Goal: Information Seeking & Learning: Learn about a topic

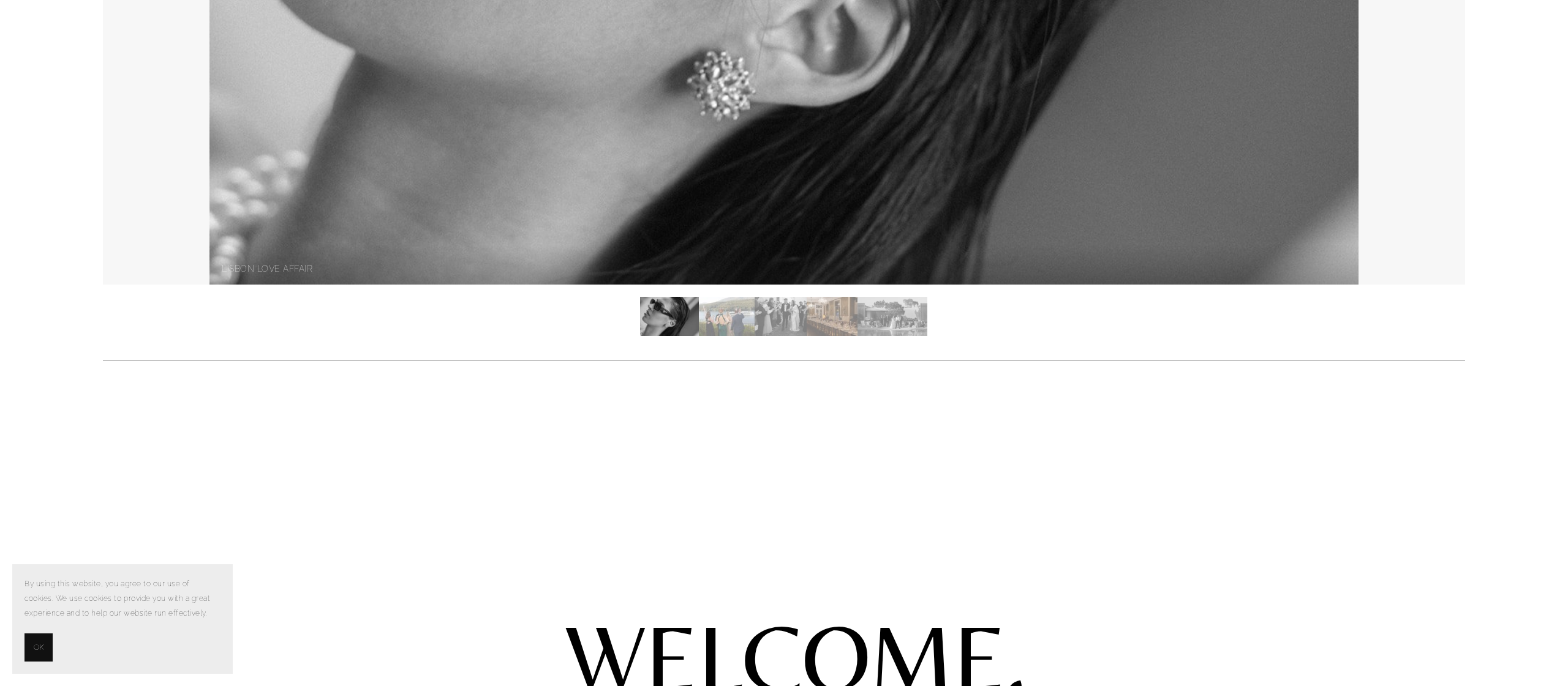
scroll to position [582, 0]
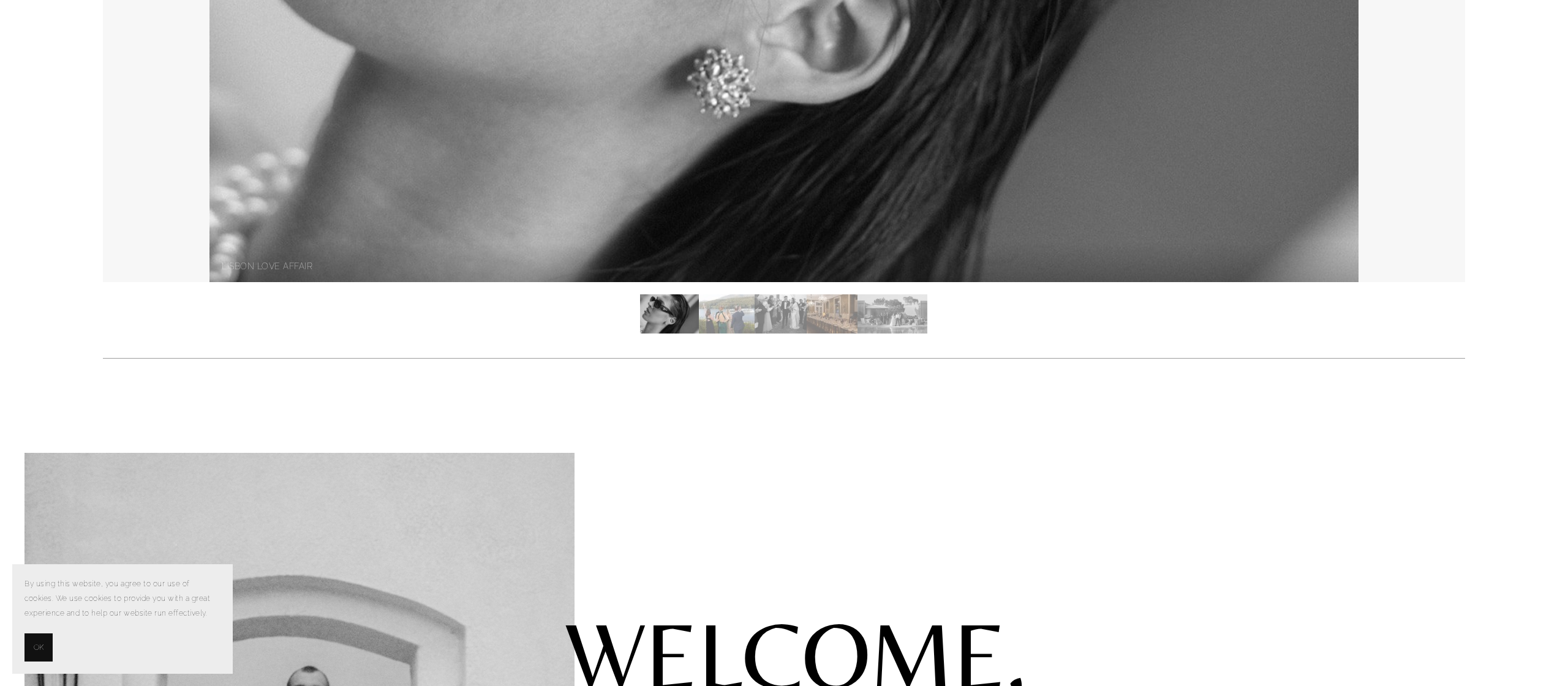
click at [714, 311] on img "Slide 2" at bounding box center [726, 314] width 56 height 39
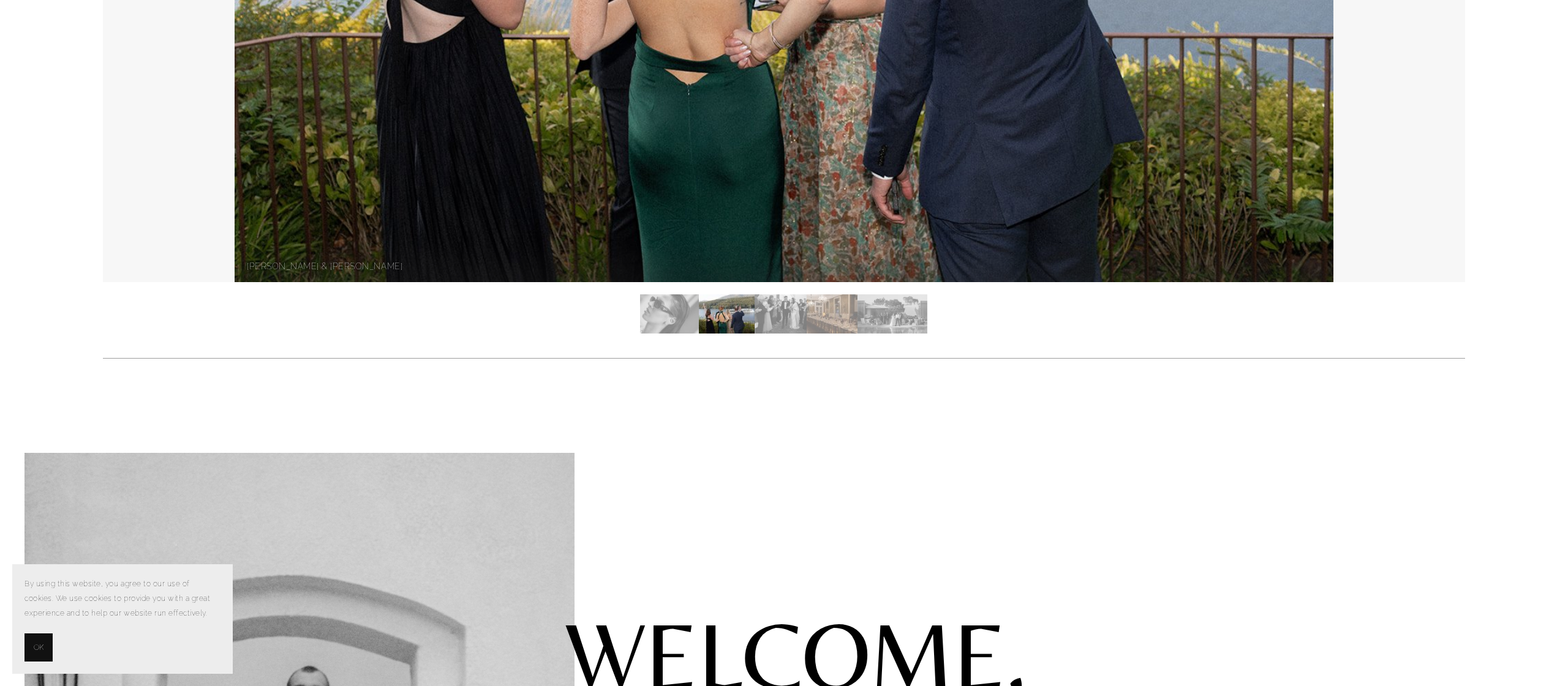
click at [789, 312] on img "Slide 3" at bounding box center [780, 314] width 52 height 39
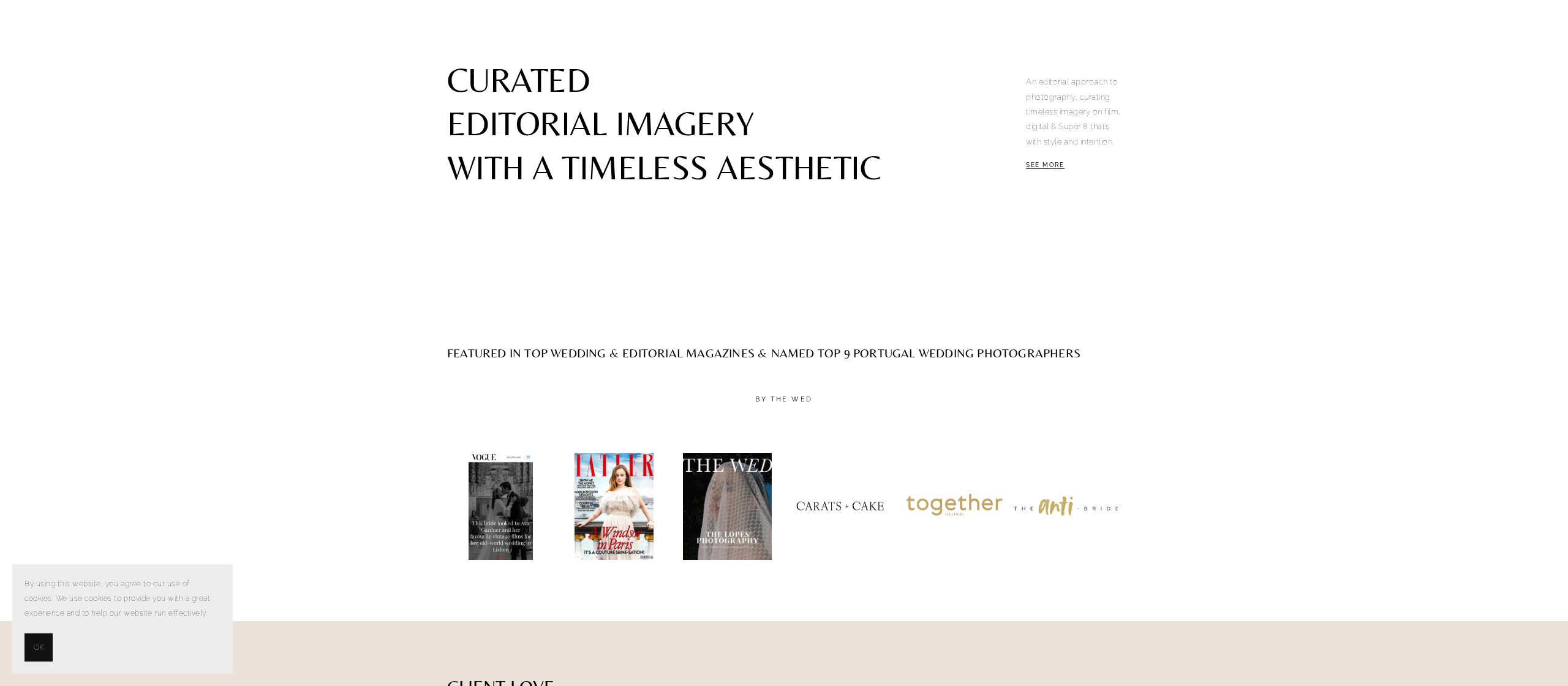
scroll to position [1954, 0]
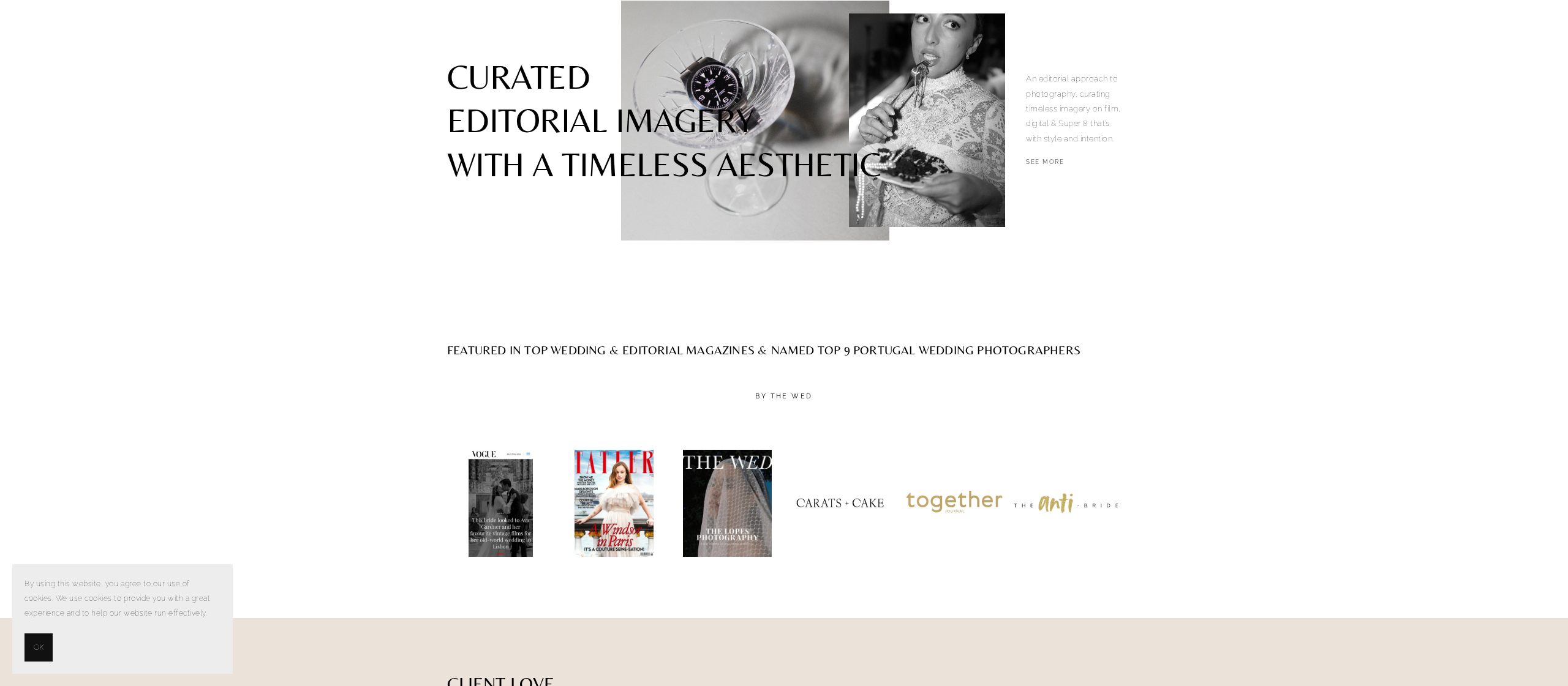
click at [1037, 166] on link "SEE MORE" at bounding box center [1045, 162] width 39 height 7
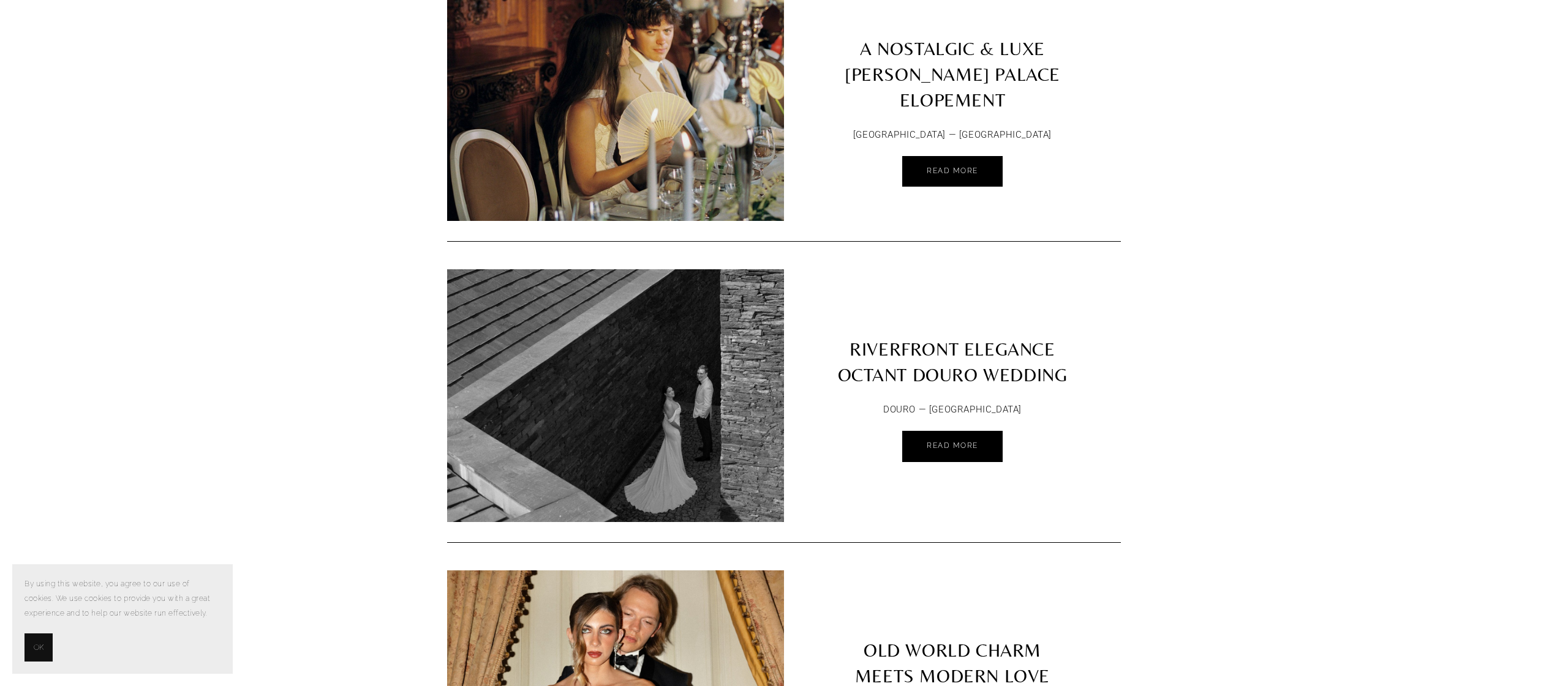
scroll to position [808, 0]
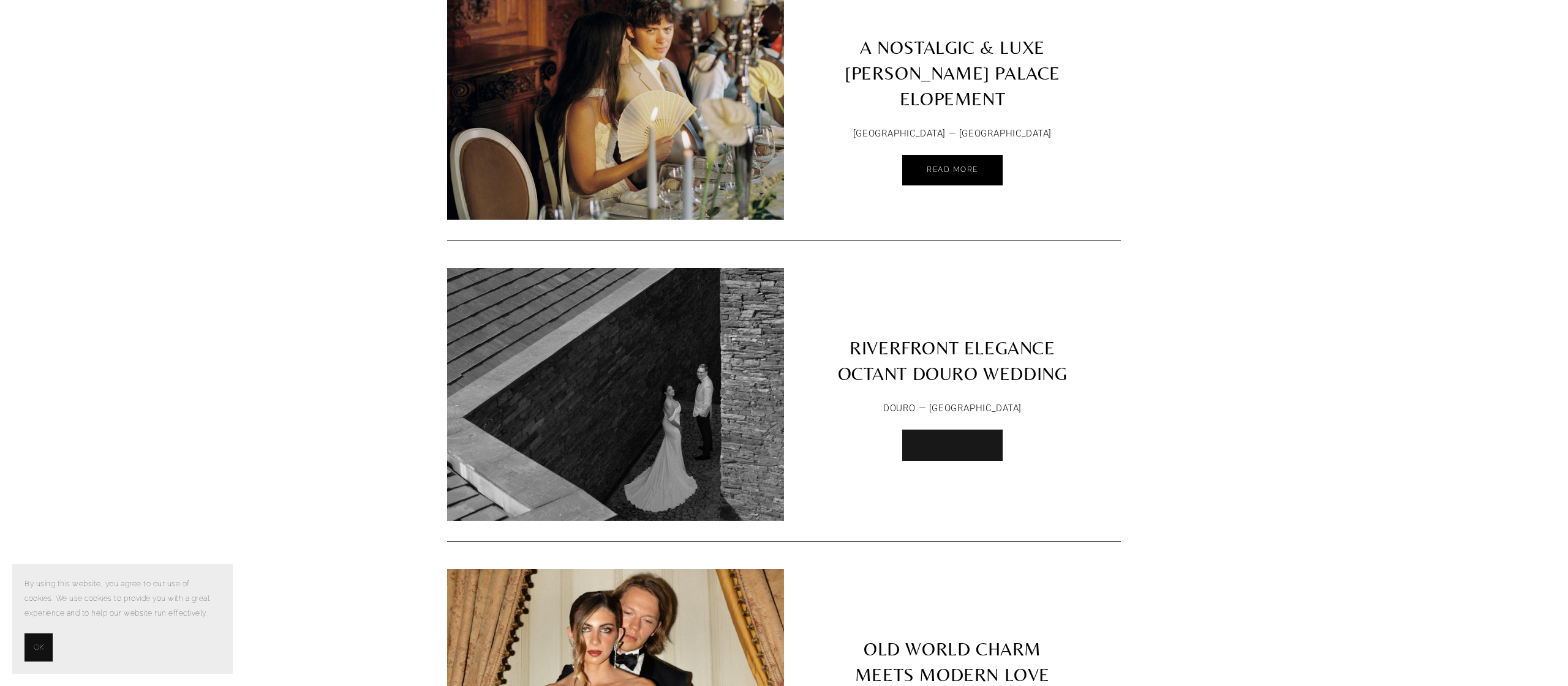
click at [984, 435] on link "Read More" at bounding box center [953, 445] width 100 height 32
click at [992, 159] on link "Read More" at bounding box center [953, 170] width 100 height 32
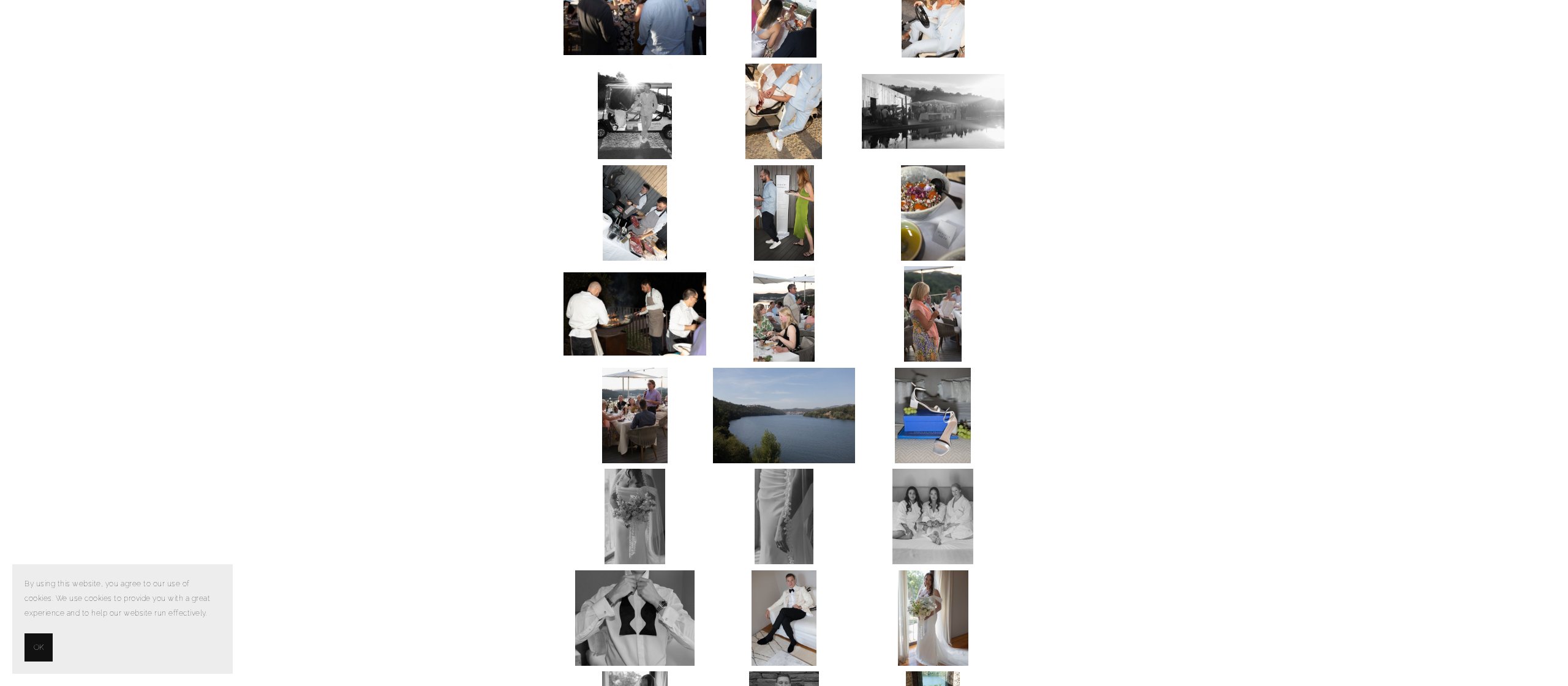
scroll to position [829, 0]
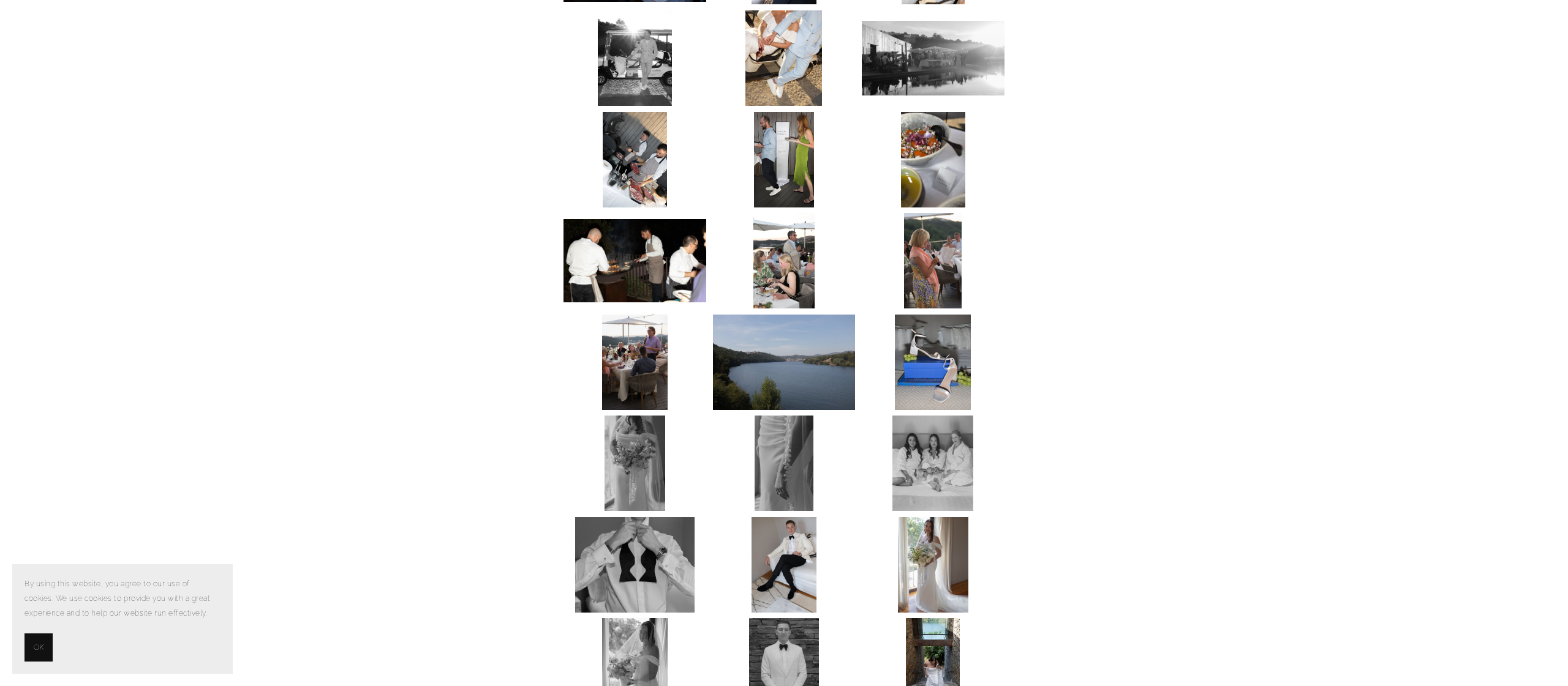
click at [924, 141] on img at bounding box center [933, 159] width 64 height 96
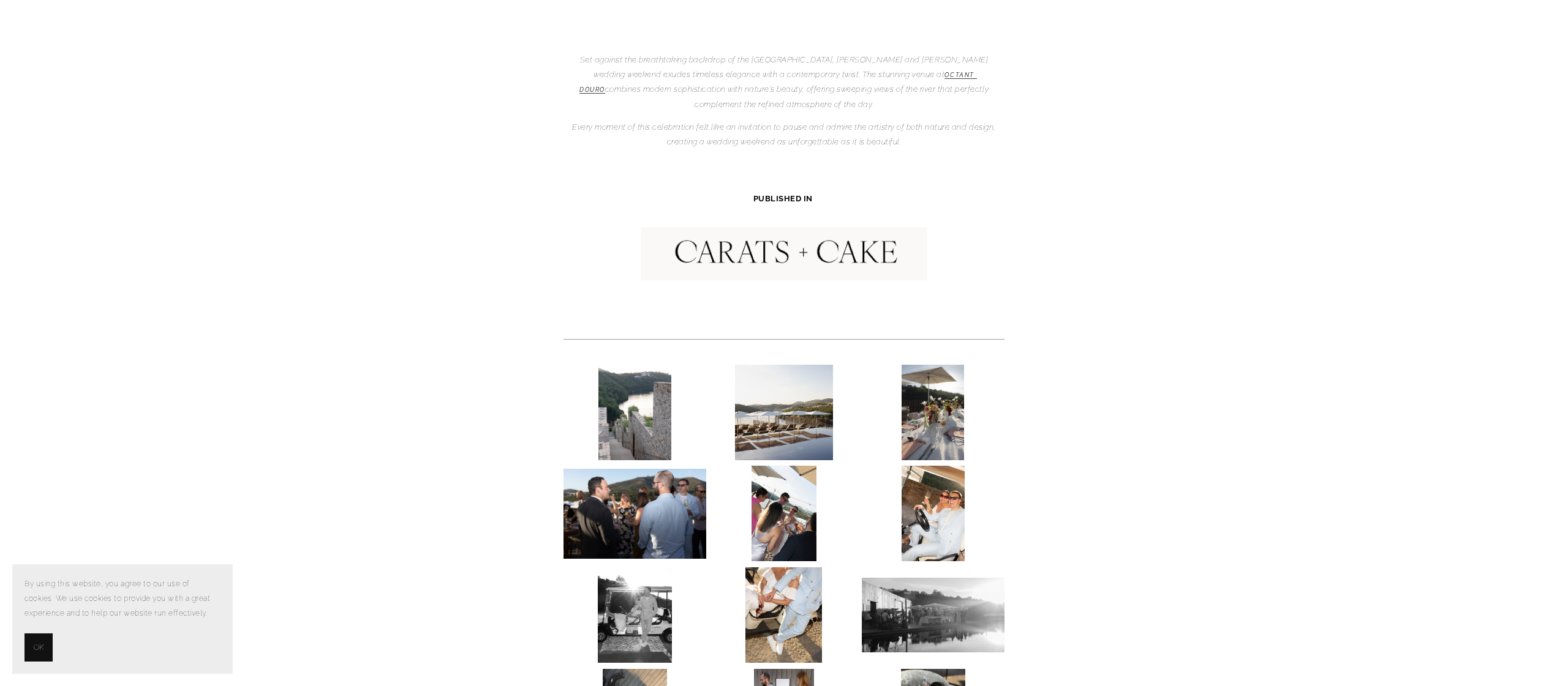
scroll to position [0, 0]
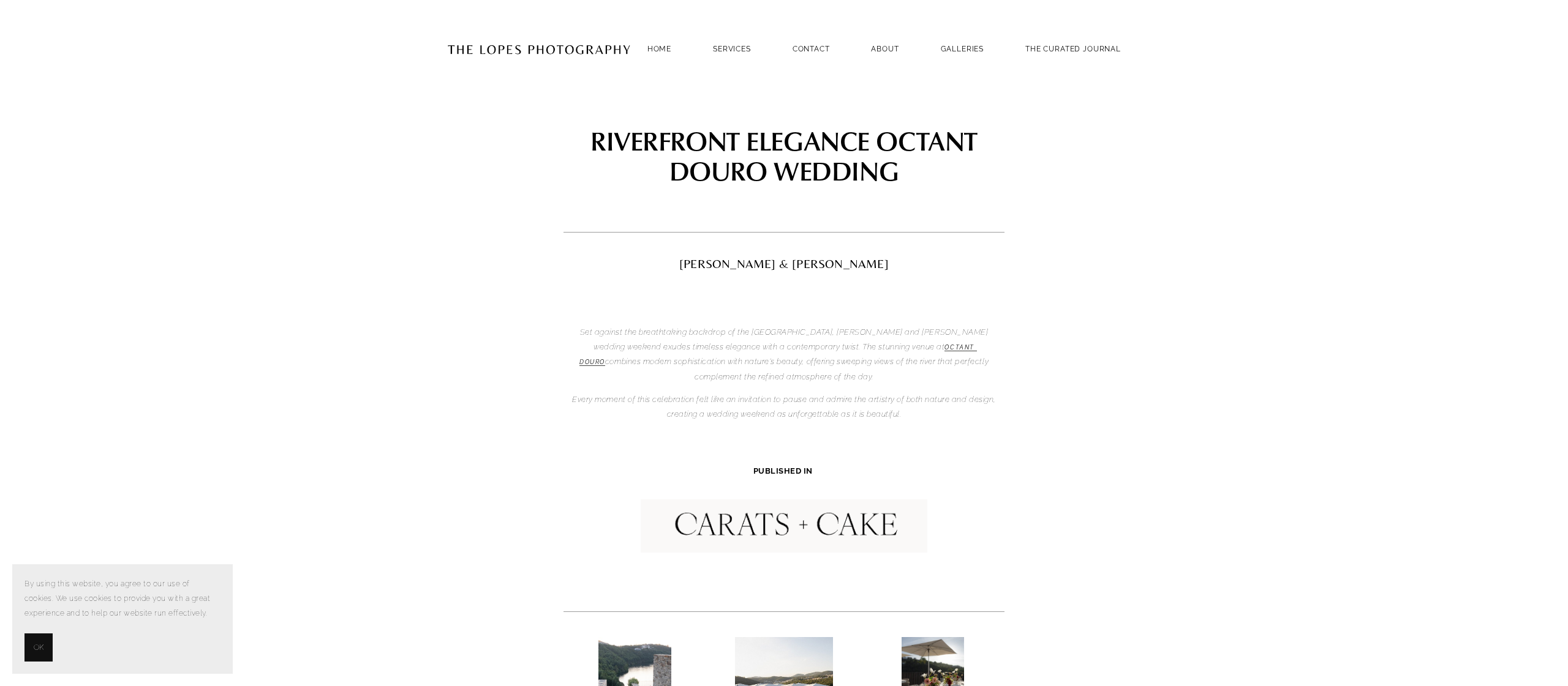
click at [522, 48] on img at bounding box center [539, 49] width 184 height 60
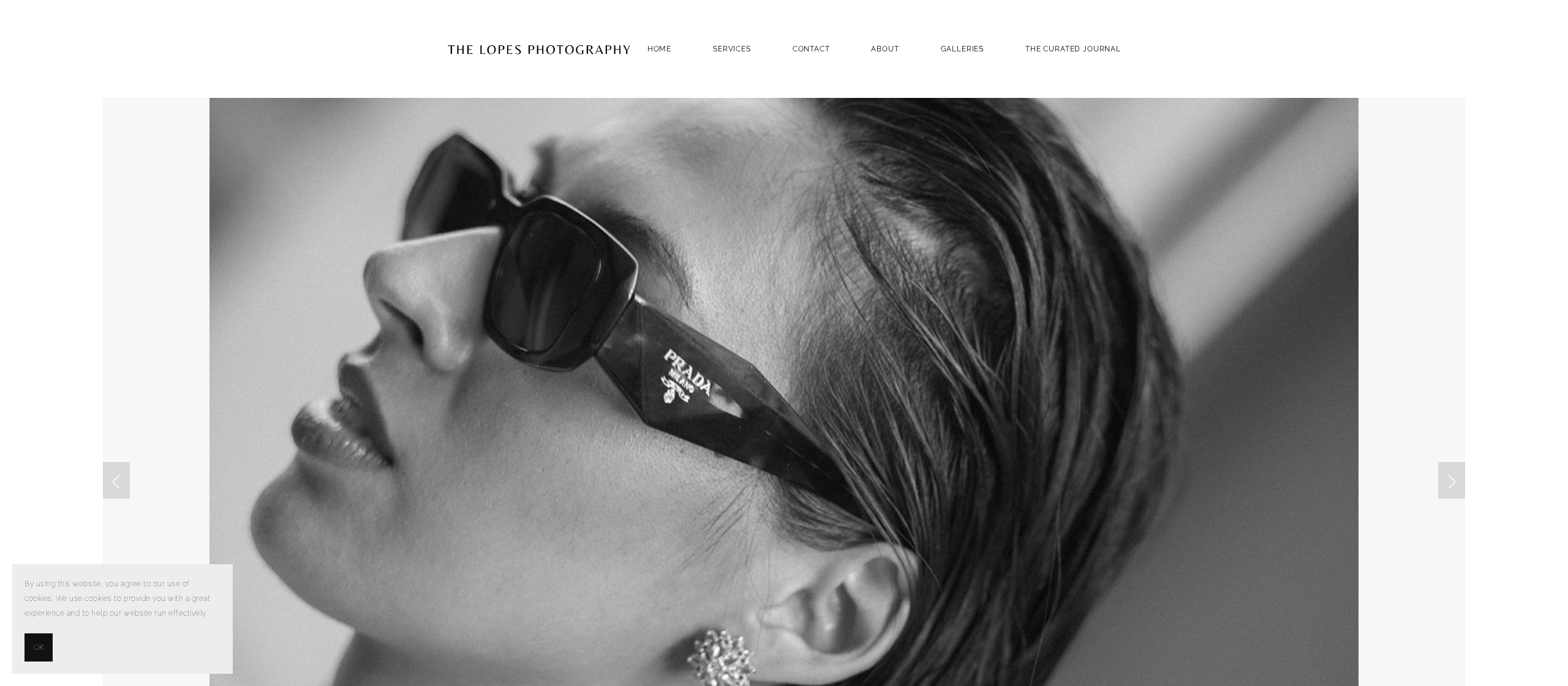
click at [41, 31] on header "Home SERVICES PHOTOGRAPHY PHOTOGRAPHY Contact ABOUT GALLERIES THE CURATED JOURN…" at bounding box center [784, 49] width 1568 height 98
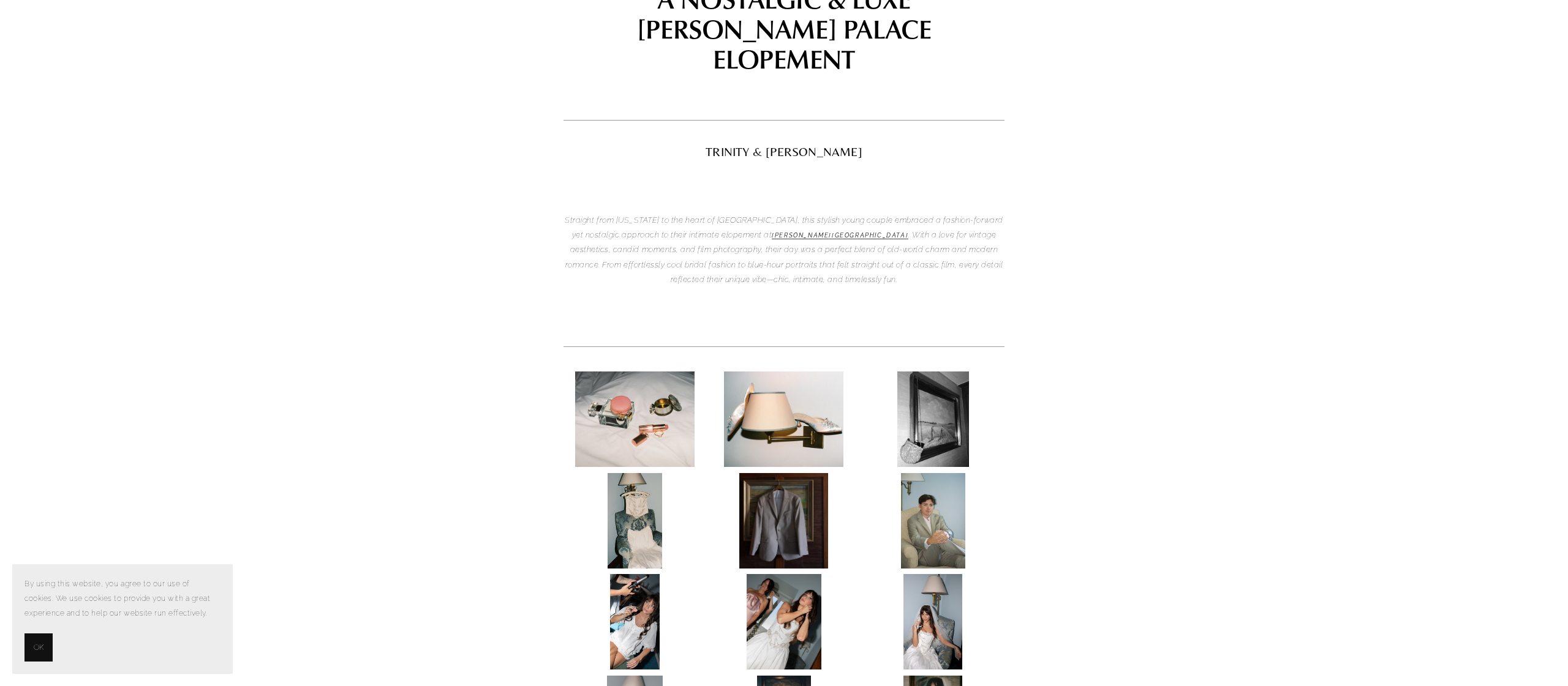
scroll to position [144, 0]
click at [621, 372] on img at bounding box center [635, 417] width 120 height 96
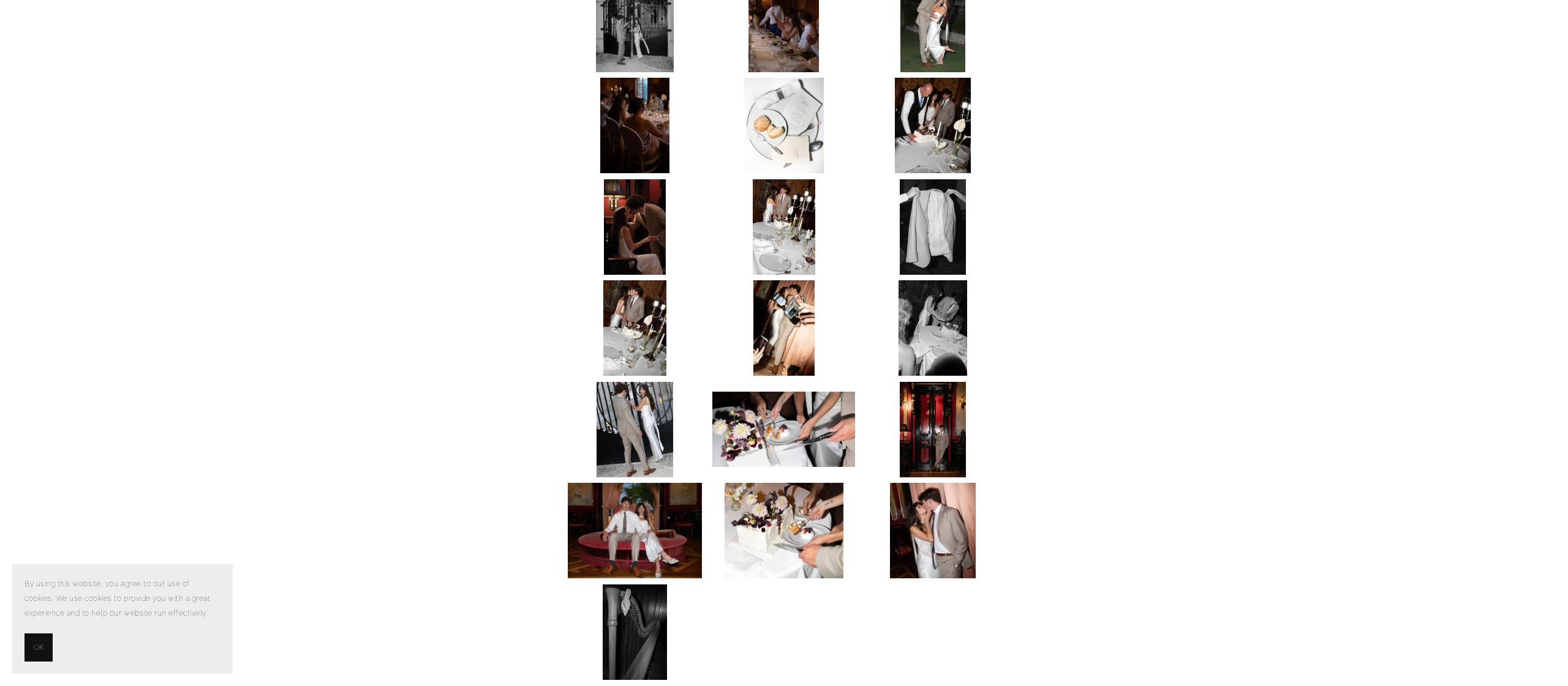
scroll to position [2055, 0]
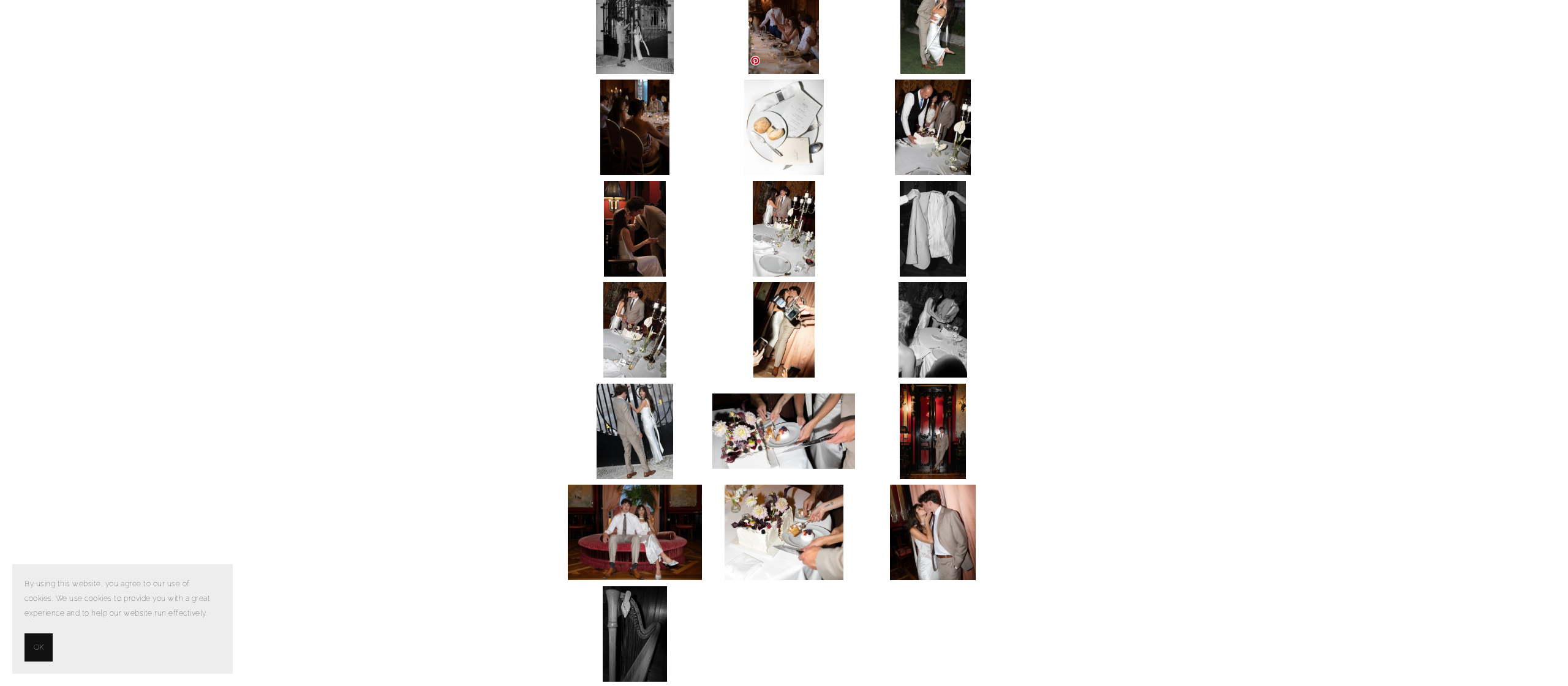
click at [754, 61] on link at bounding box center [754, 60] width 10 height 10
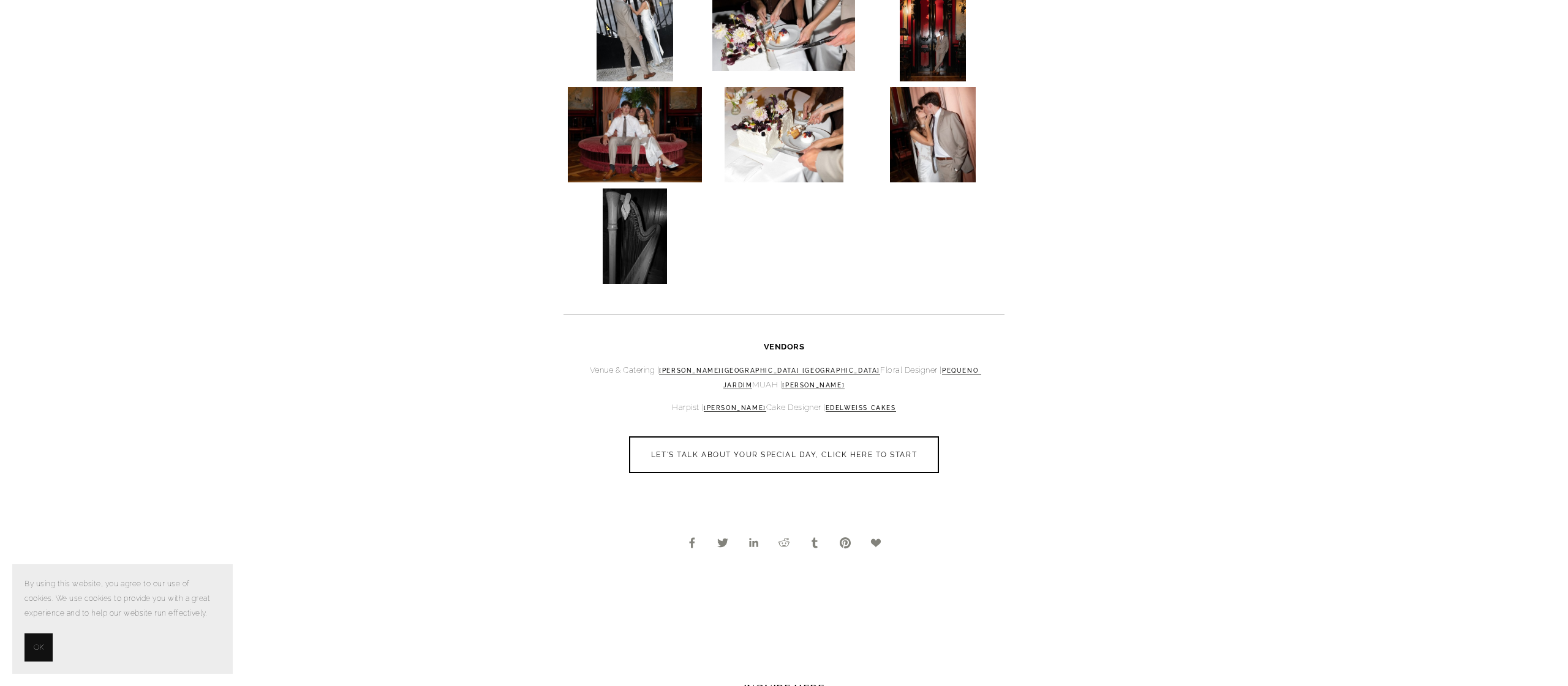
scroll to position [2468, 0]
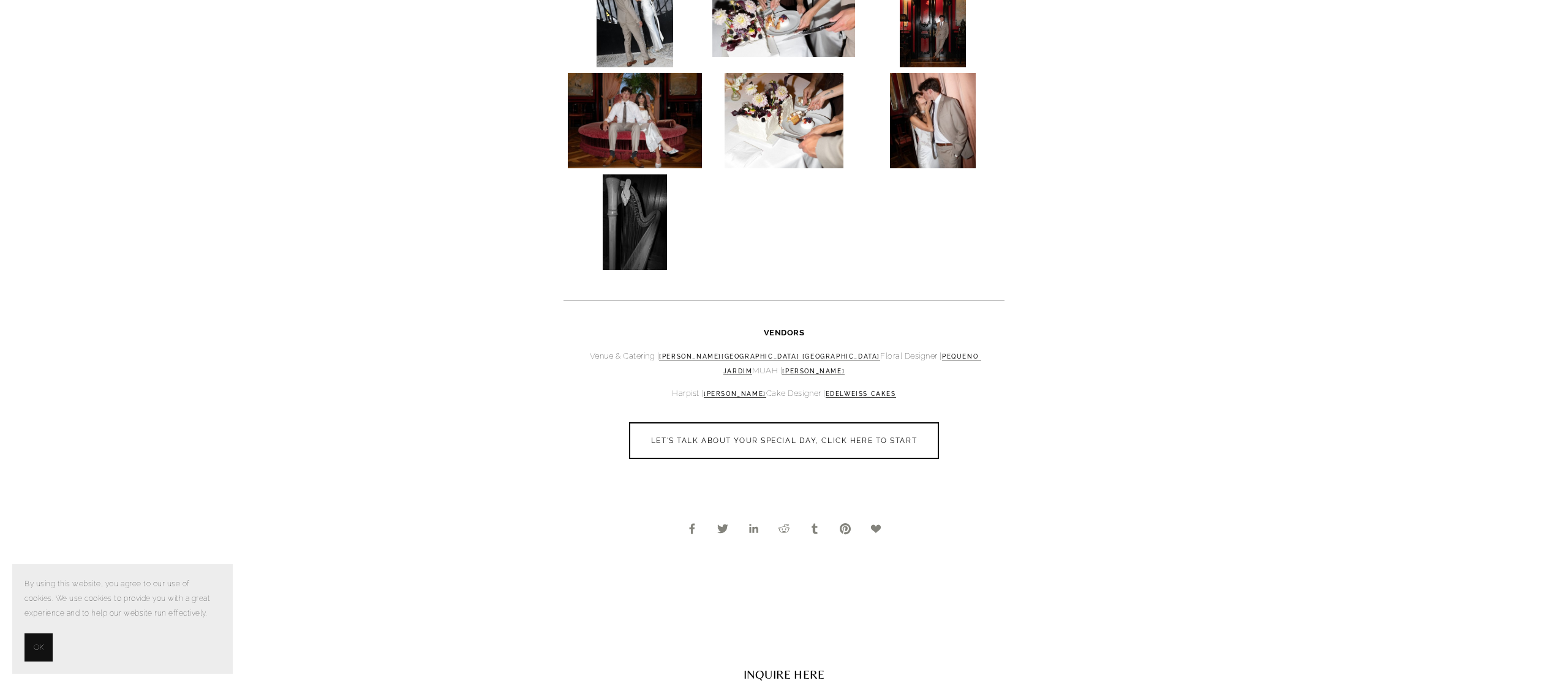
click at [641, 192] on img at bounding box center [635, 222] width 64 height 96
